Goal: Transaction & Acquisition: Purchase product/service

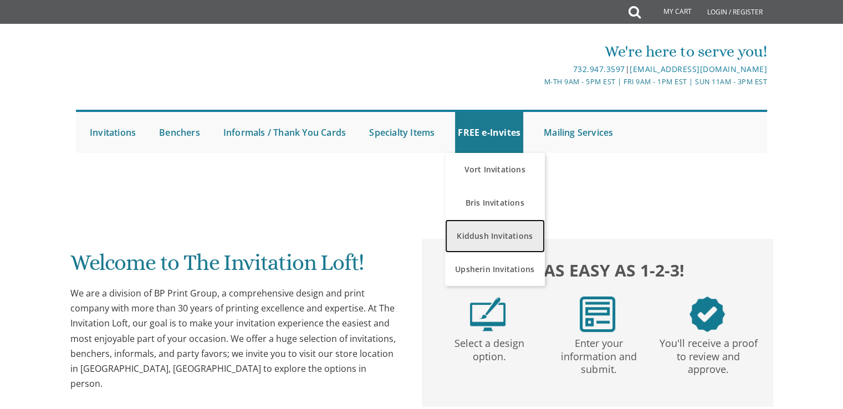
click at [500, 232] on link "Kiddush Invitations" at bounding box center [495, 236] width 100 height 33
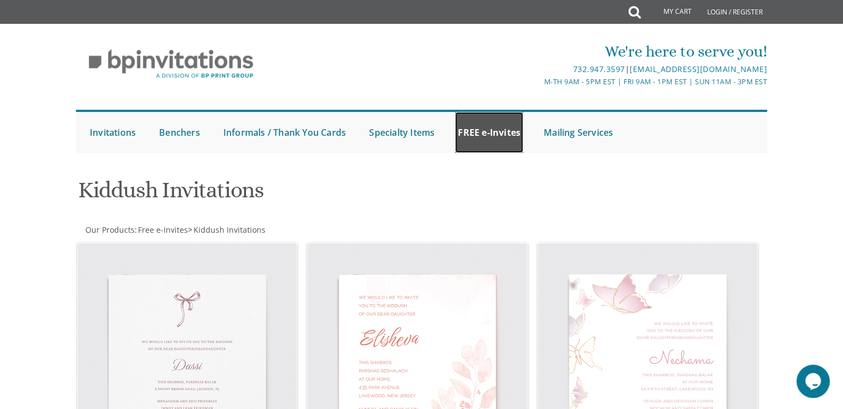
click at [486, 125] on link "FREE e-Invites" at bounding box center [489, 132] width 68 height 41
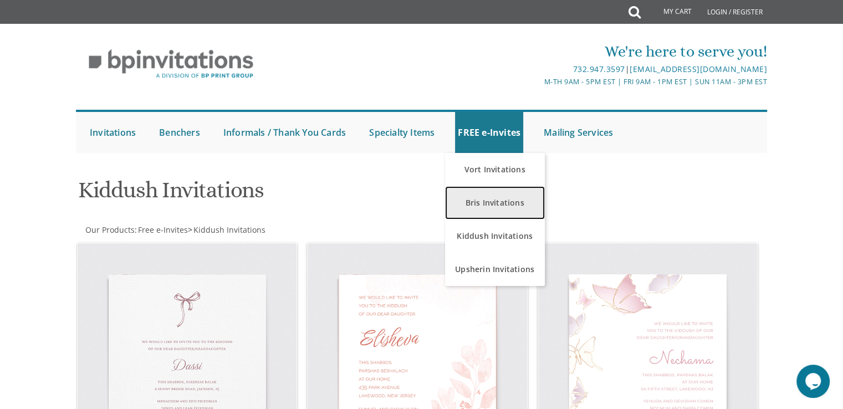
click at [510, 202] on link "Bris Invitations" at bounding box center [495, 202] width 100 height 33
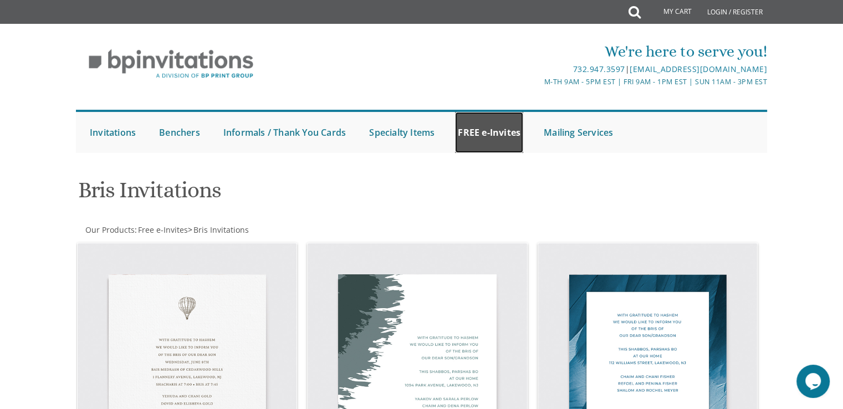
click at [496, 137] on link "FREE e-Invites" at bounding box center [489, 132] width 68 height 41
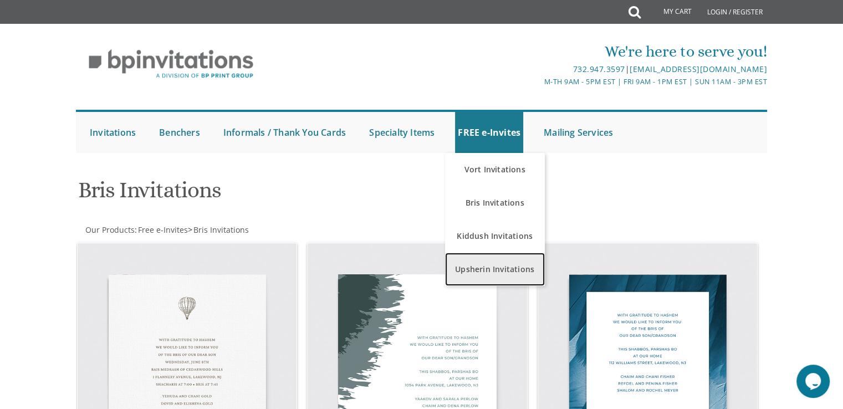
click at [496, 268] on link "Upsherin Invitations" at bounding box center [495, 269] width 100 height 33
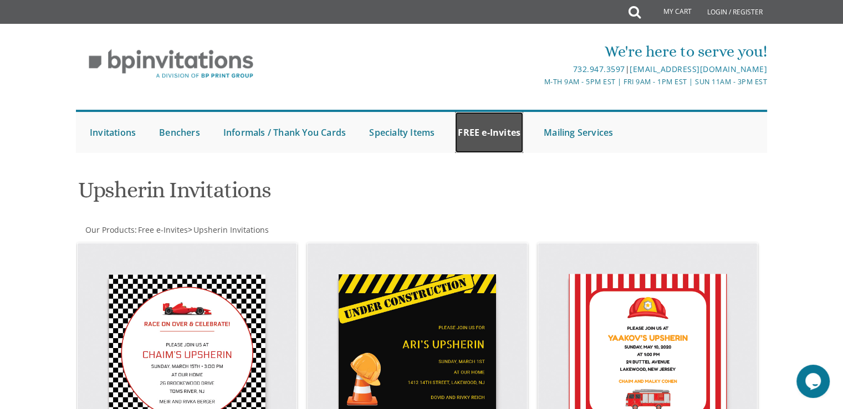
click at [499, 128] on link "FREE e-Invites" at bounding box center [489, 132] width 68 height 41
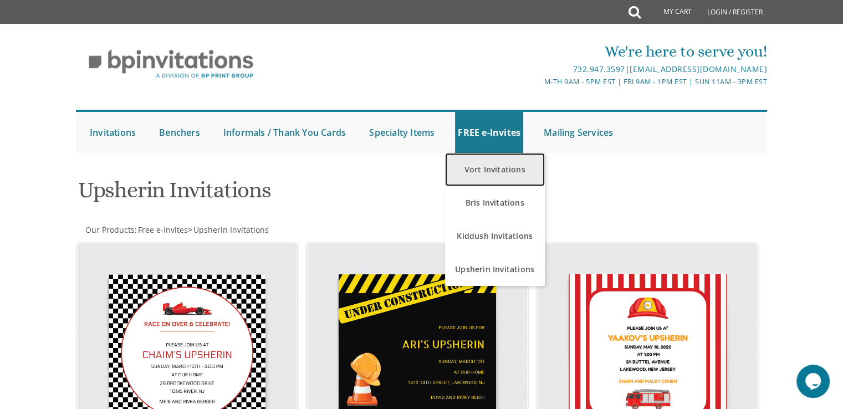
click at [506, 169] on link "Vort Invitations" at bounding box center [495, 169] width 100 height 33
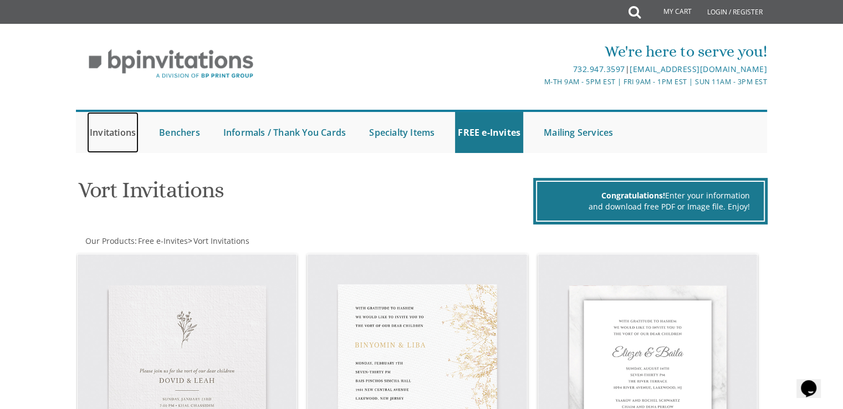
click at [125, 137] on link "Invitations" at bounding box center [113, 132] width 52 height 41
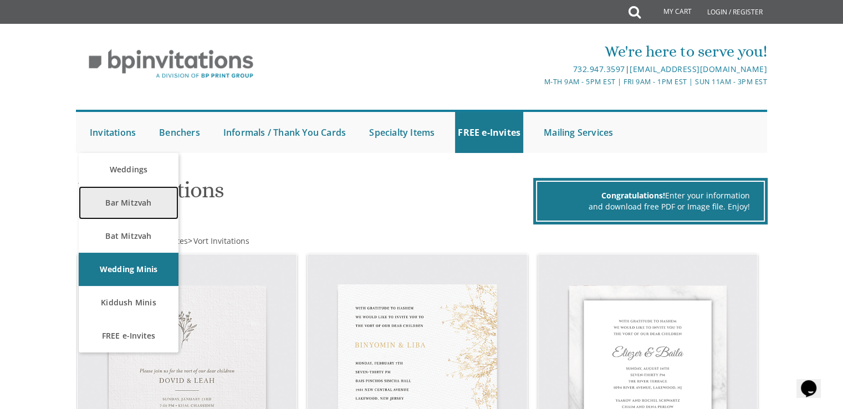
click at [146, 202] on link "Bar Mitzvah" at bounding box center [129, 202] width 100 height 33
click at [136, 203] on link "Bar Mitzvah" at bounding box center [129, 202] width 100 height 33
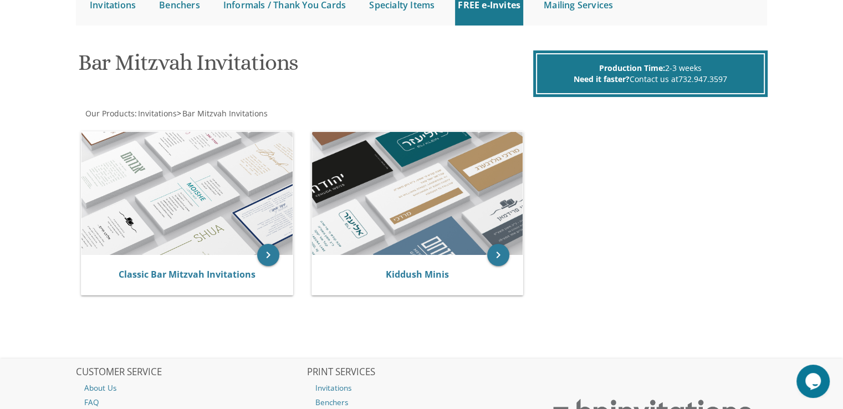
scroll to position [155, 0]
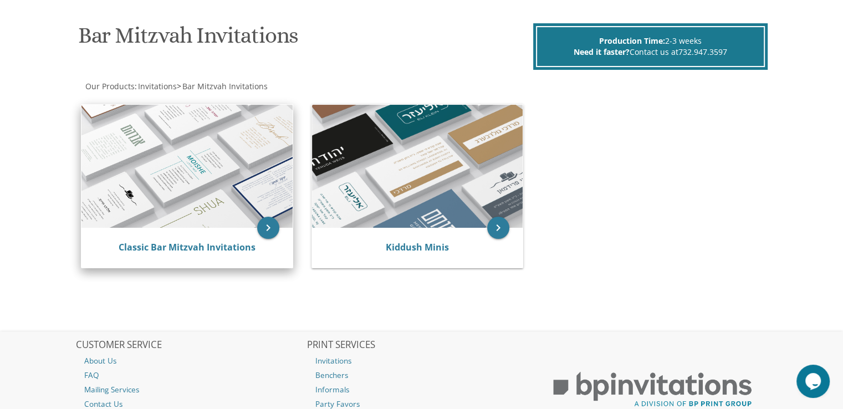
click at [217, 169] on img at bounding box center [187, 166] width 211 height 123
click at [264, 228] on icon "keyboard_arrow_right" at bounding box center [268, 228] width 22 height 22
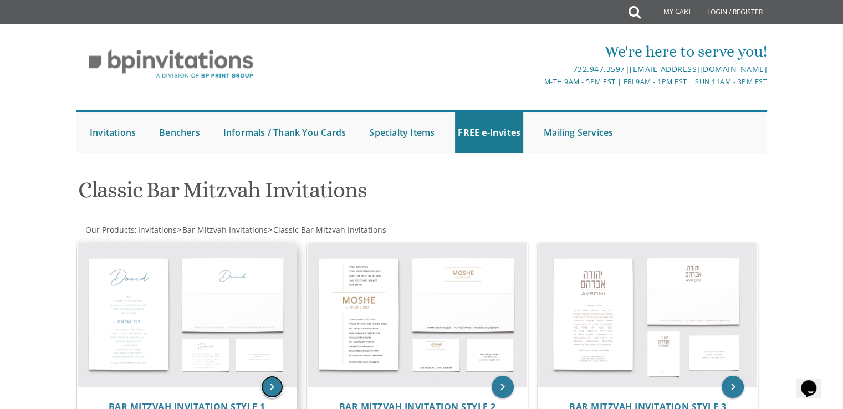
click at [271, 389] on icon "keyboard_arrow_right" at bounding box center [272, 387] width 22 height 22
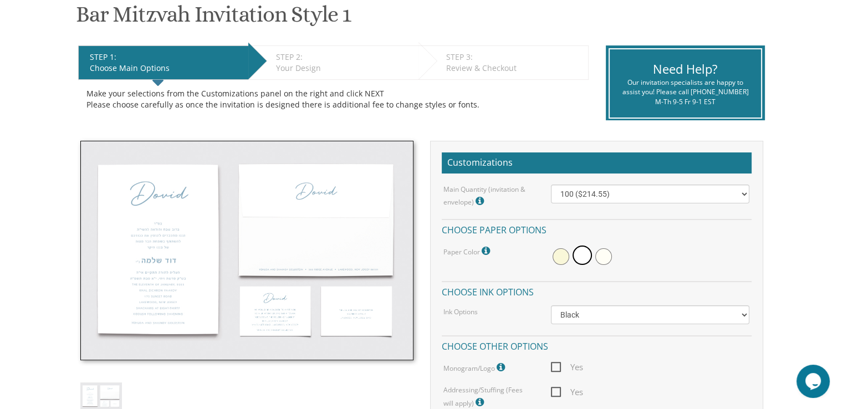
scroll to position [189, 0]
